Goal: Information Seeking & Learning: Learn about a topic

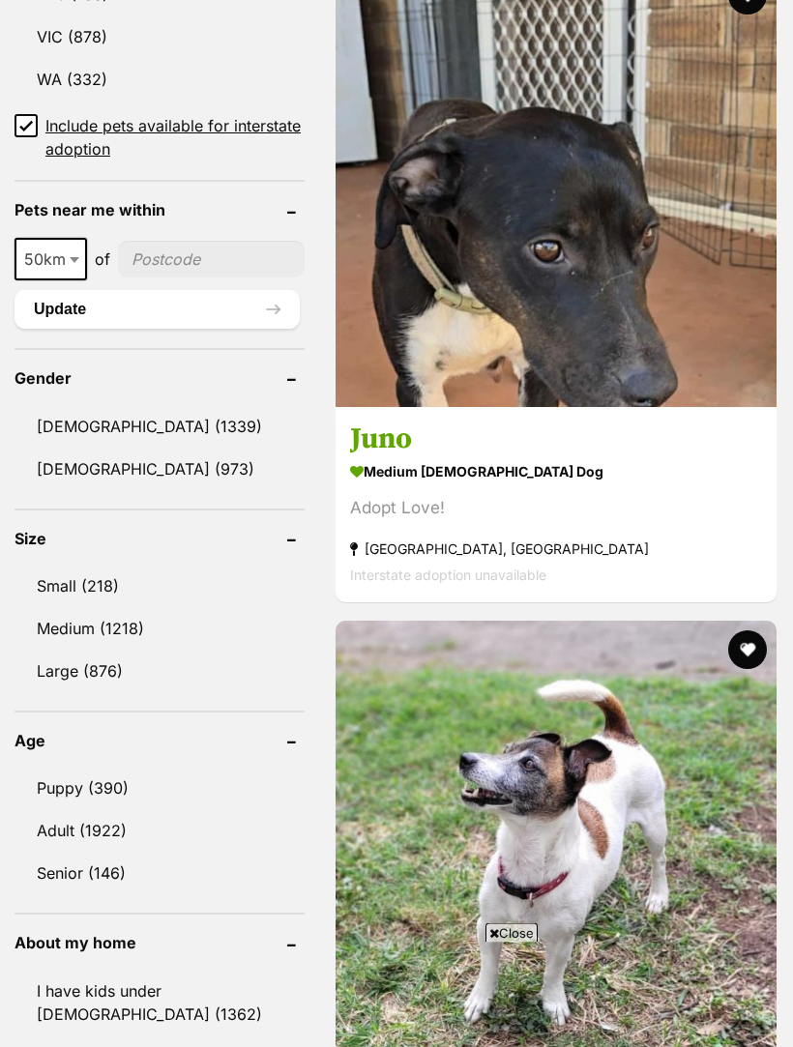
scroll to position [1512, 0]
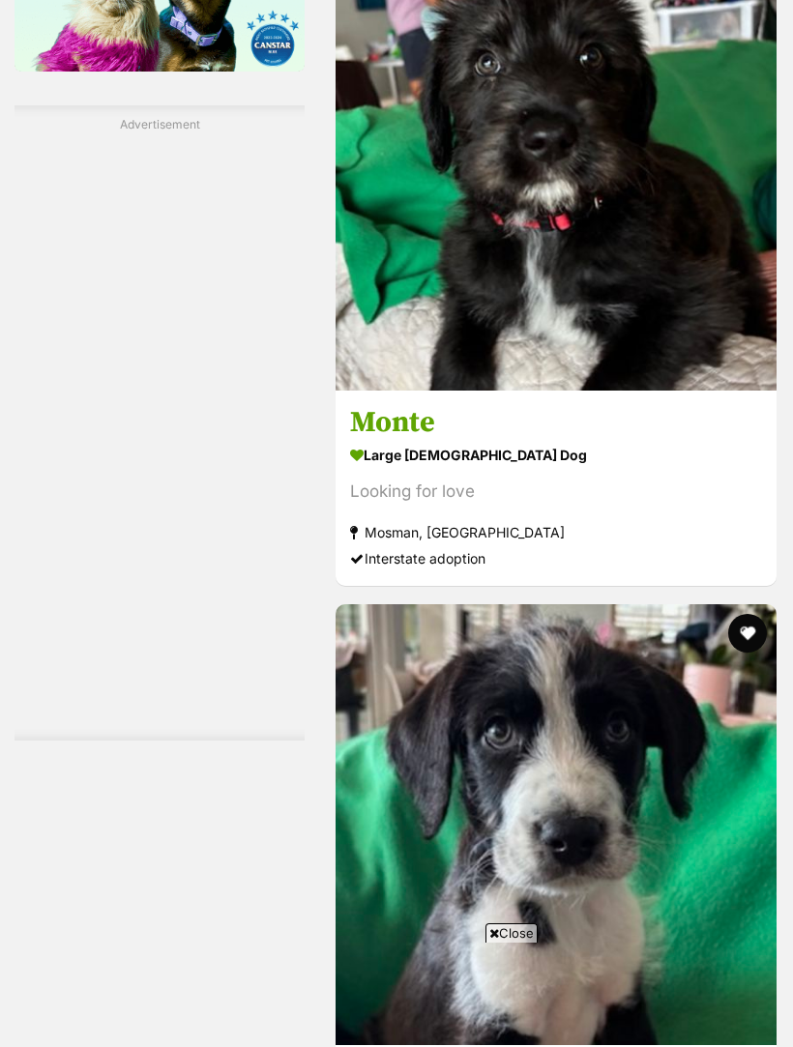
scroll to position [3486, 0]
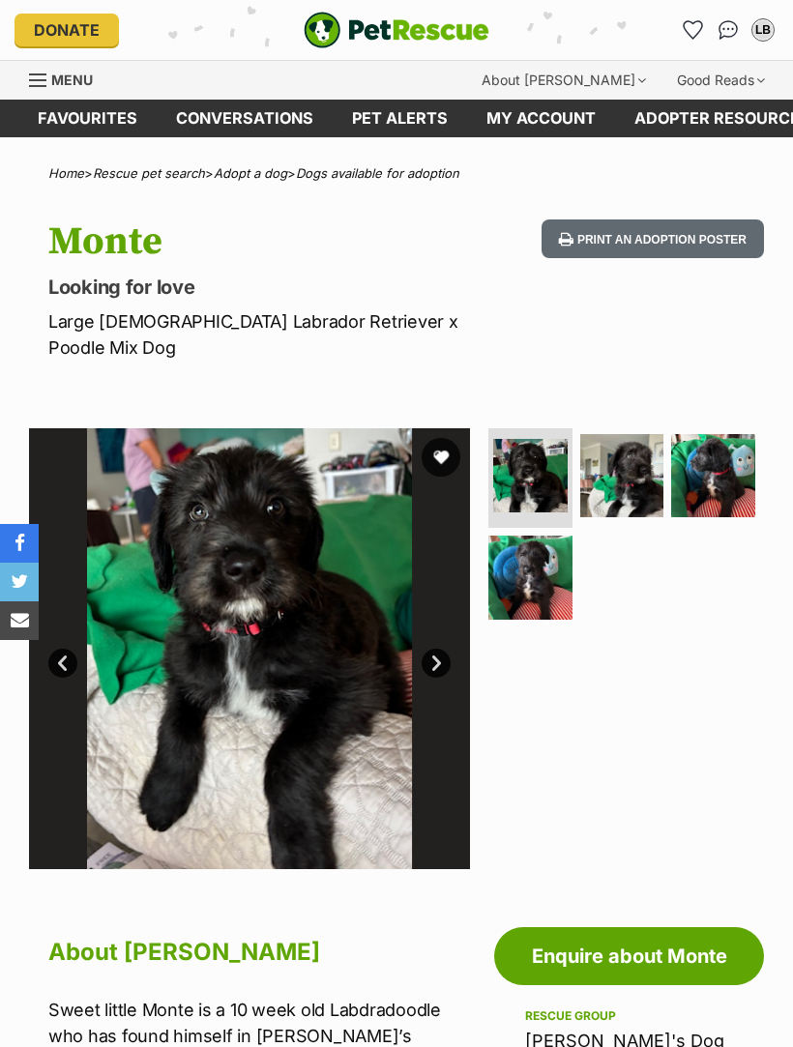
click at [641, 441] on img at bounding box center [622, 476] width 84 height 84
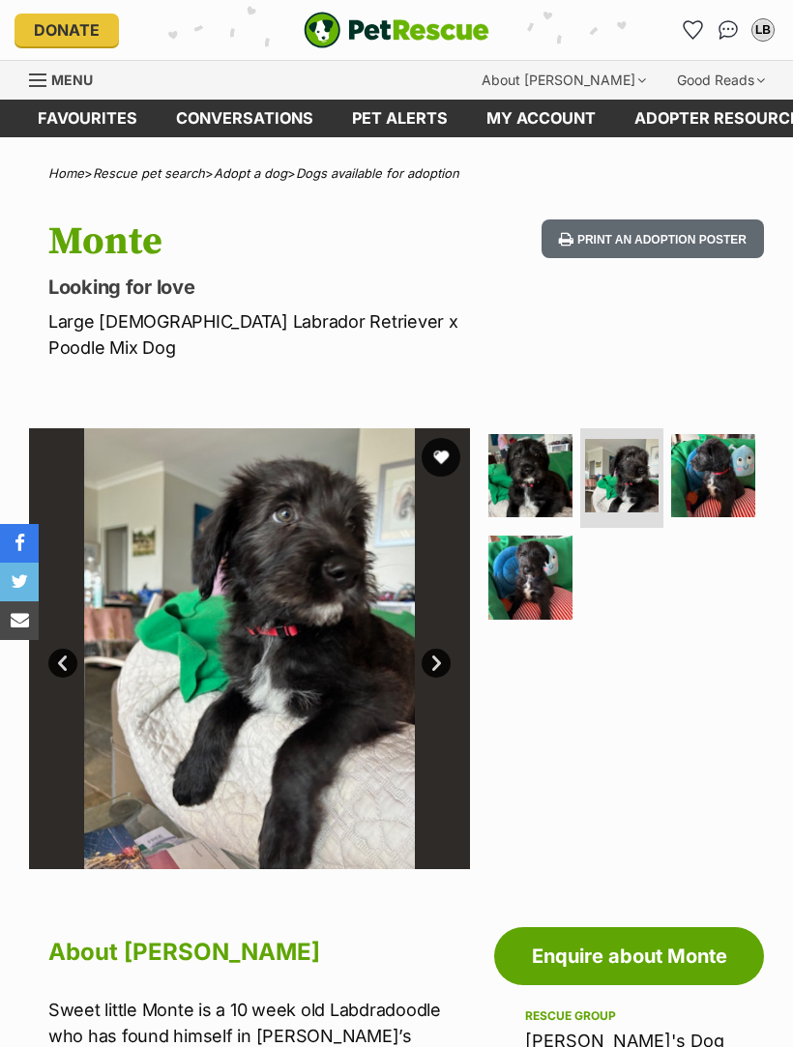
click at [733, 434] on img at bounding box center [713, 476] width 84 height 84
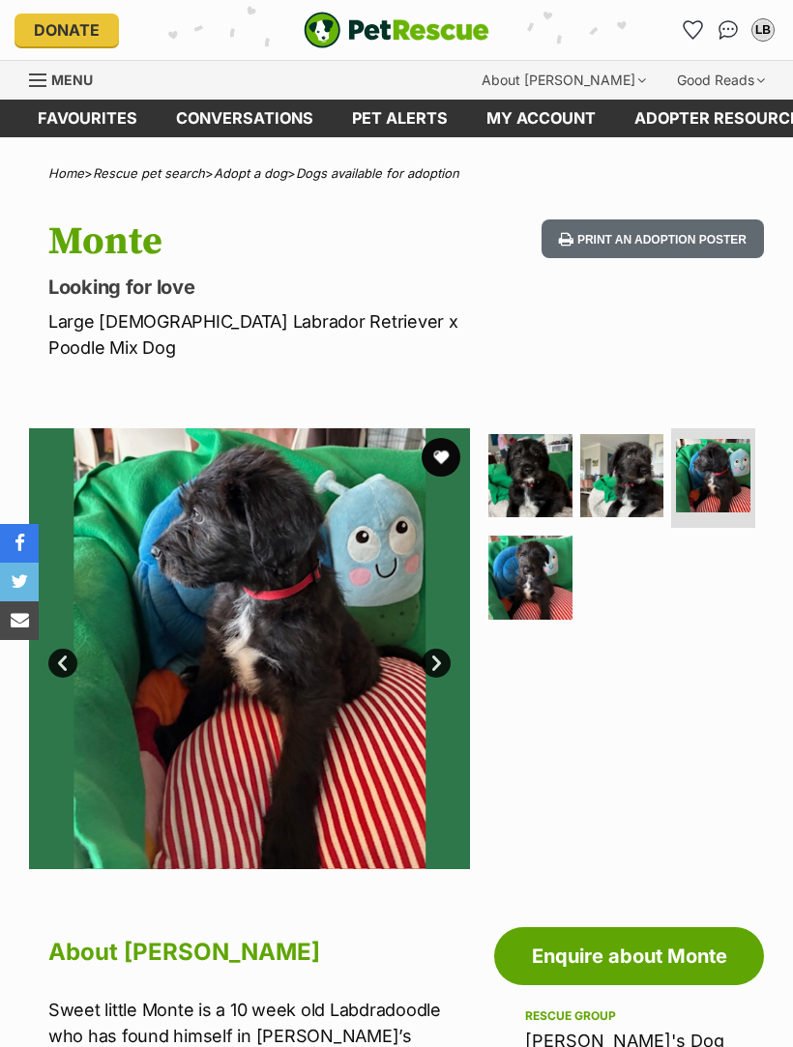
click at [541, 555] on img at bounding box center [530, 578] width 84 height 84
